Goal: Find specific page/section: Find specific page/section

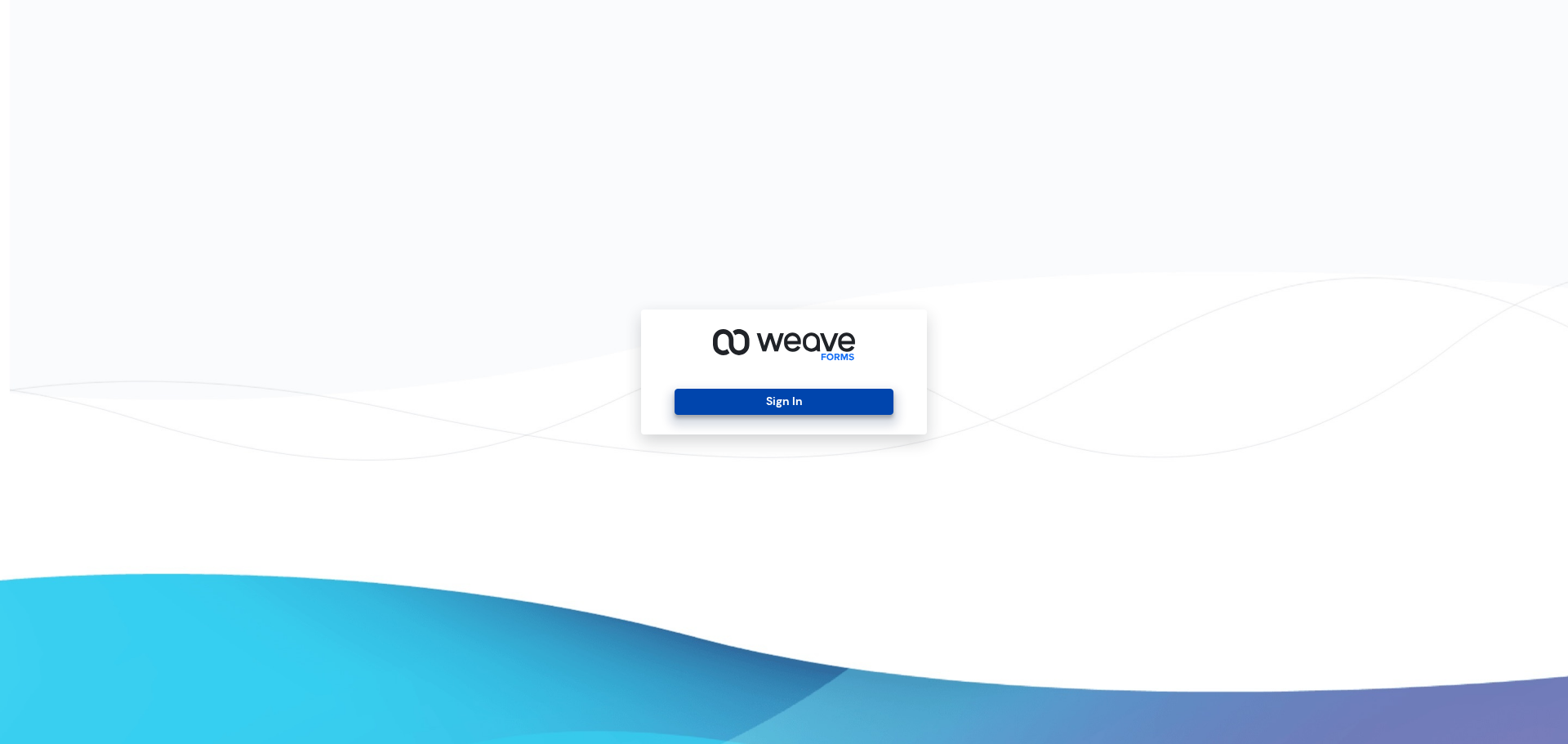
click at [806, 401] on button "Sign In" at bounding box center [784, 402] width 218 height 26
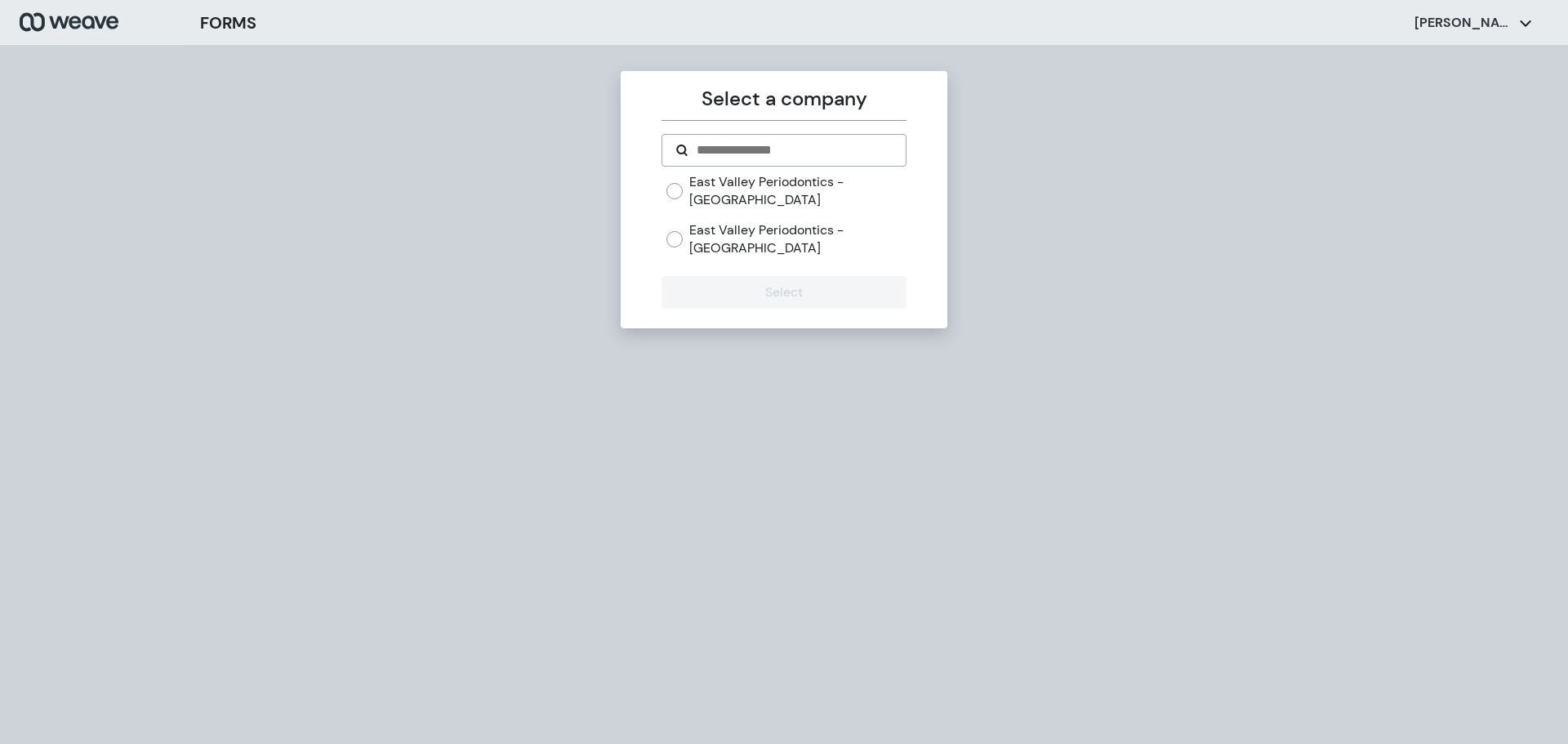
click at [829, 237] on label "East Valley Periodontics - [GEOGRAPHIC_DATA]" at bounding box center [798, 238] width 217 height 35
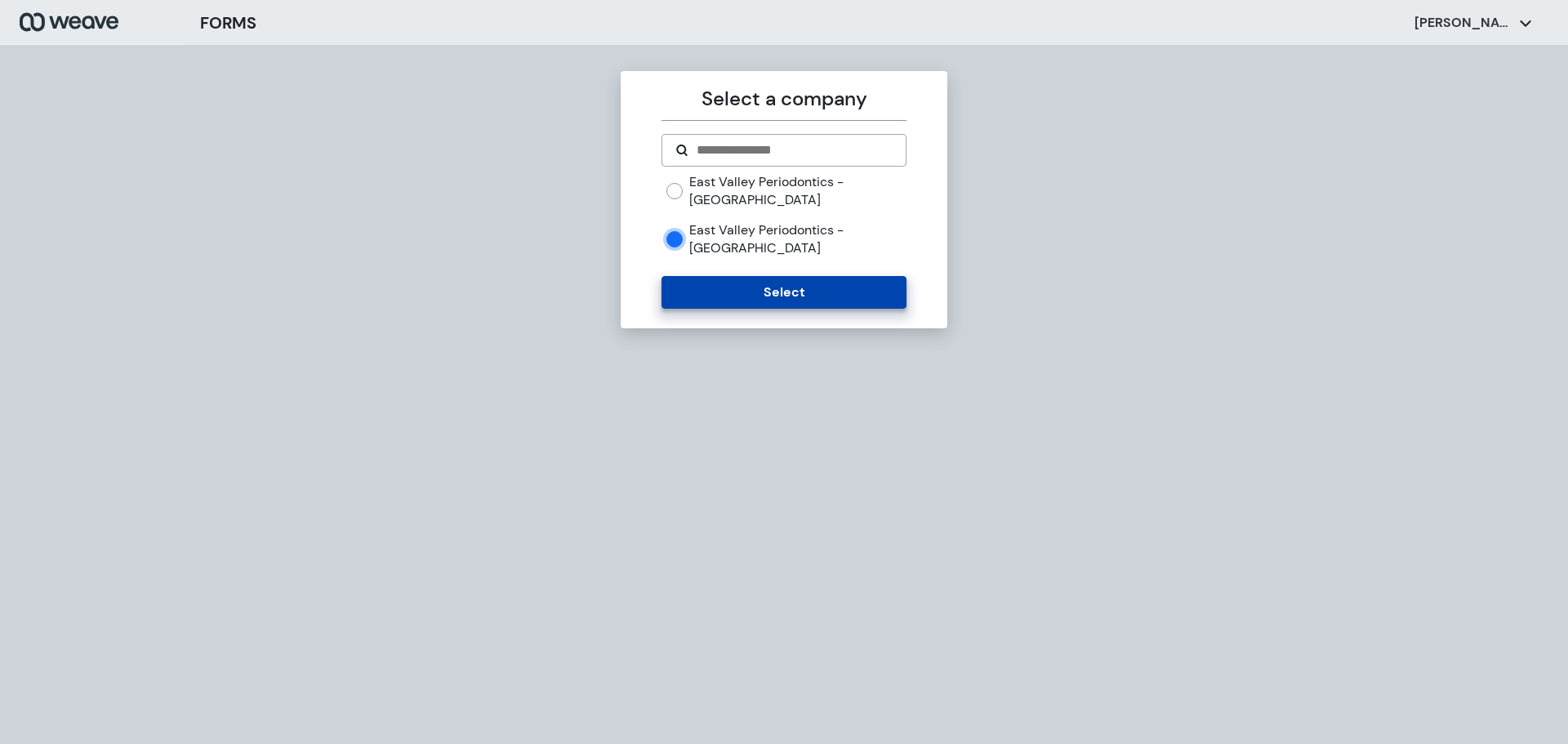
click at [817, 276] on button "Select" at bounding box center [784, 292] width 244 height 33
